Goal: Information Seeking & Learning: Learn about a topic

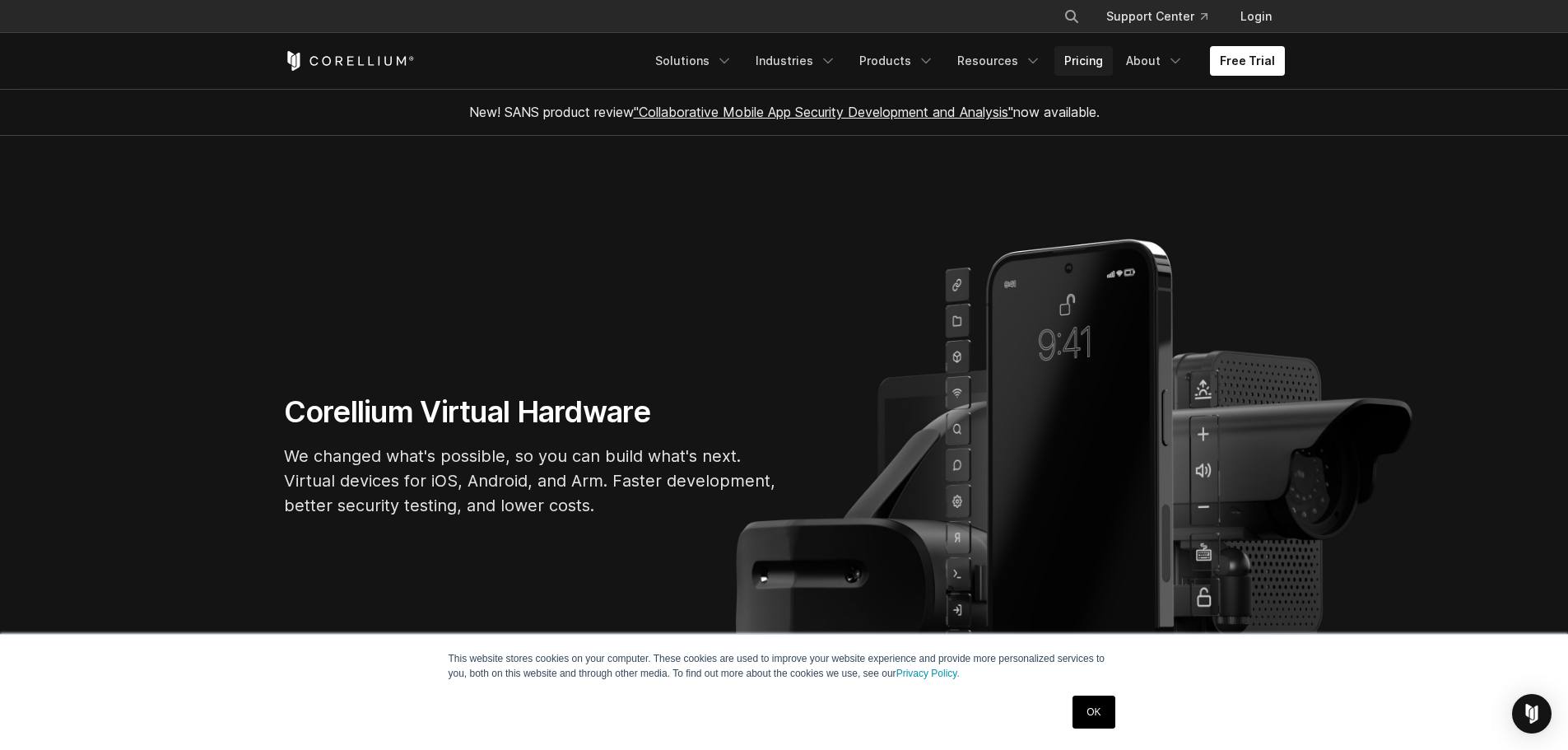
click at [1089, 62] on link "Pricing" at bounding box center [1083, 61] width 58 height 30
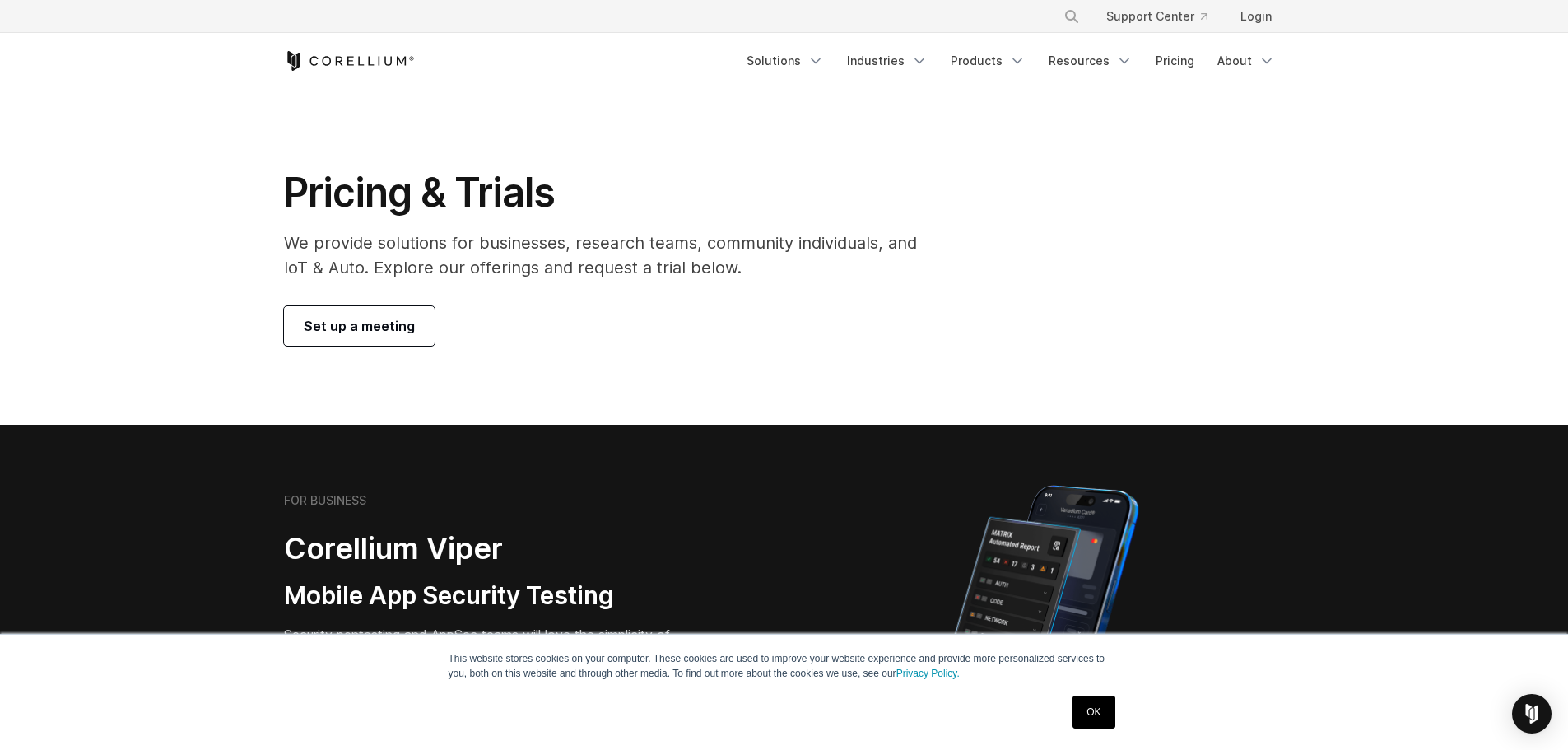
click at [371, 51] on icon "Corellium Home" at bounding box center [349, 61] width 131 height 19
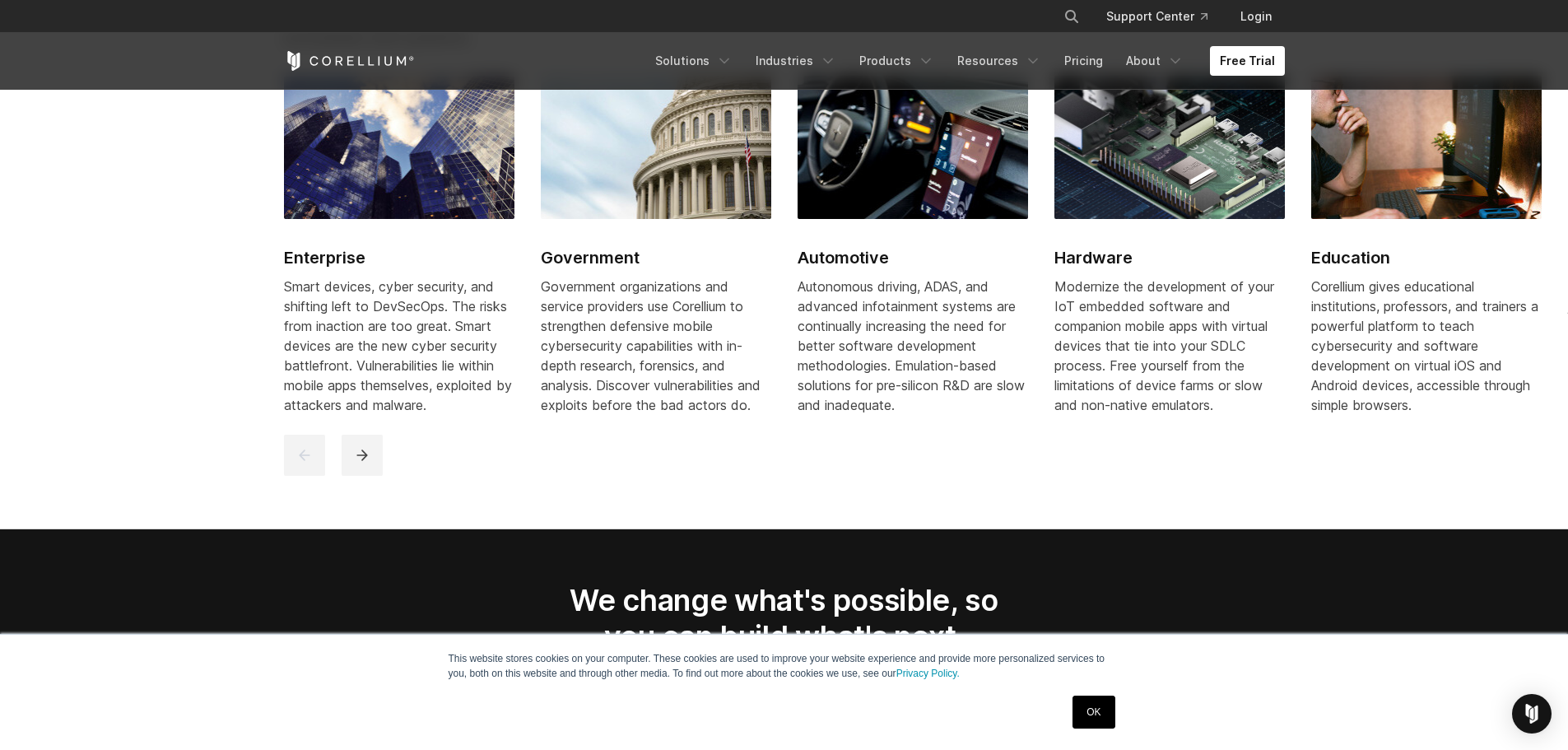
scroll to position [1892, 0]
